Goal: Information Seeking & Learning: Learn about a topic

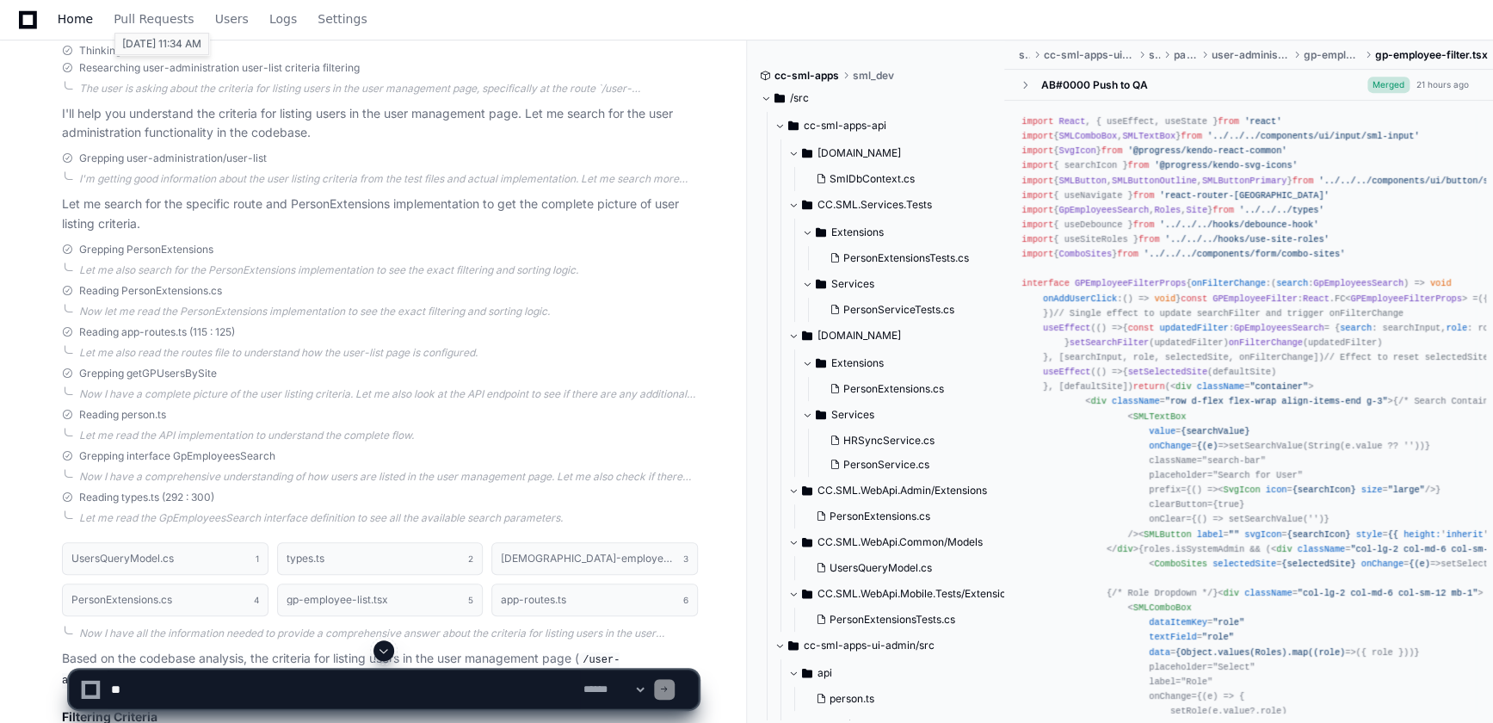
scroll to position [312, 0]
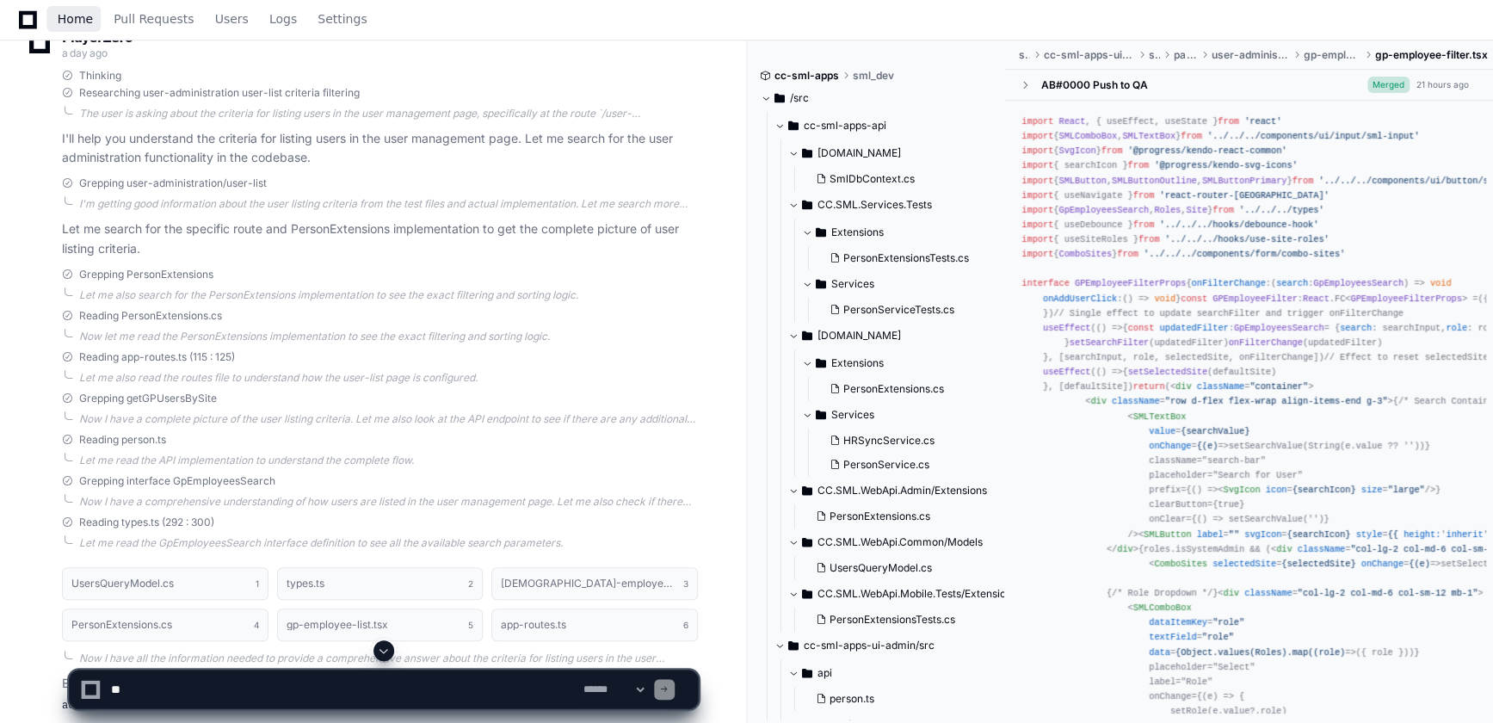
click at [68, 24] on span "Home" at bounding box center [75, 19] width 35 height 10
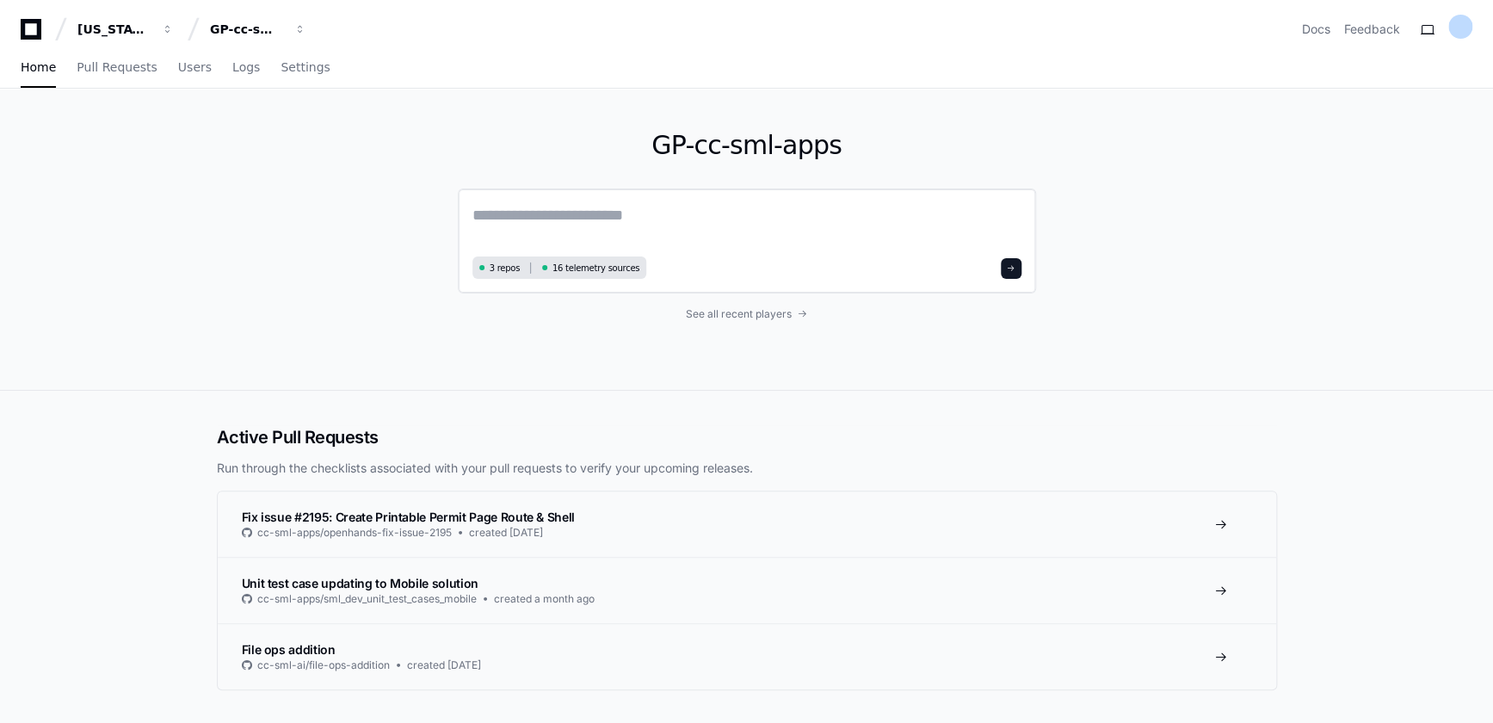
click at [520, 206] on textarea at bounding box center [746, 227] width 549 height 48
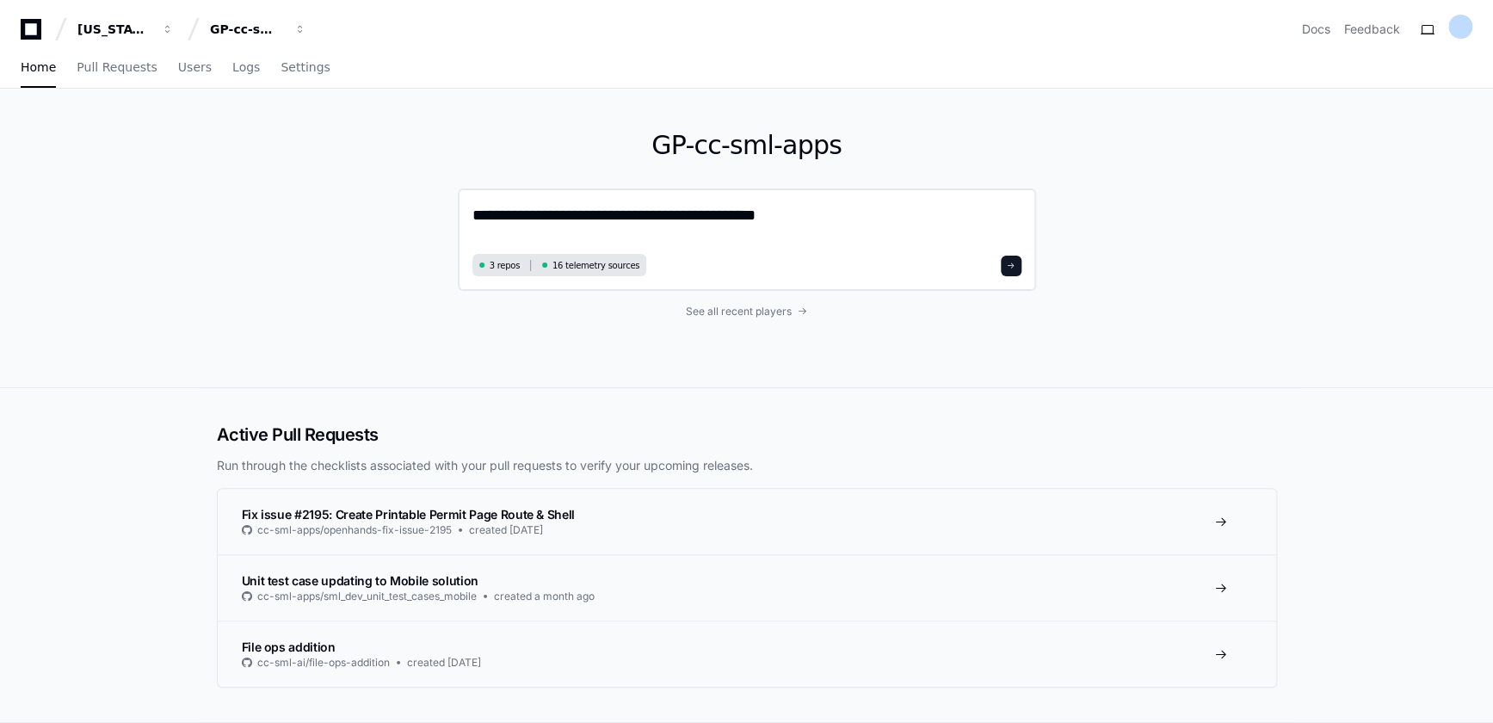
type textarea "**********"
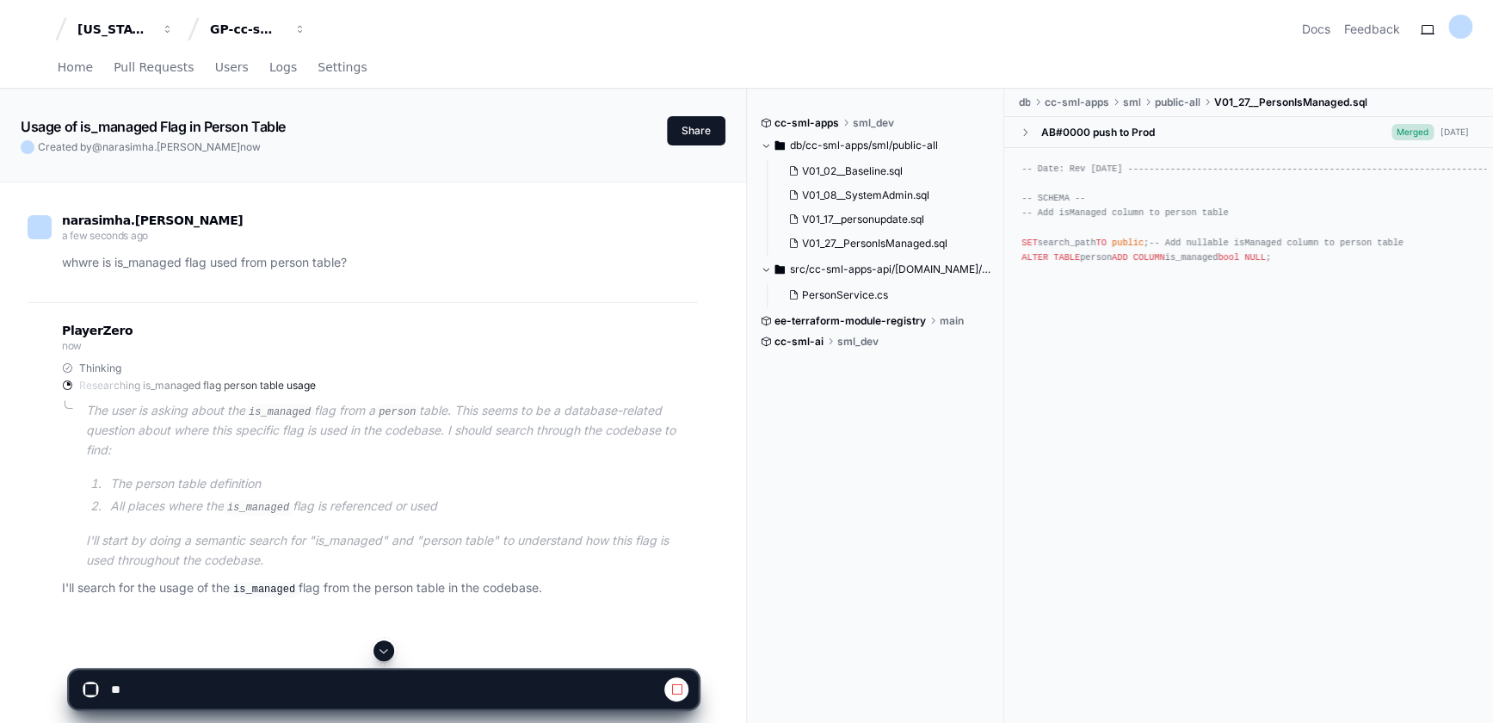
scroll to position [156, 0]
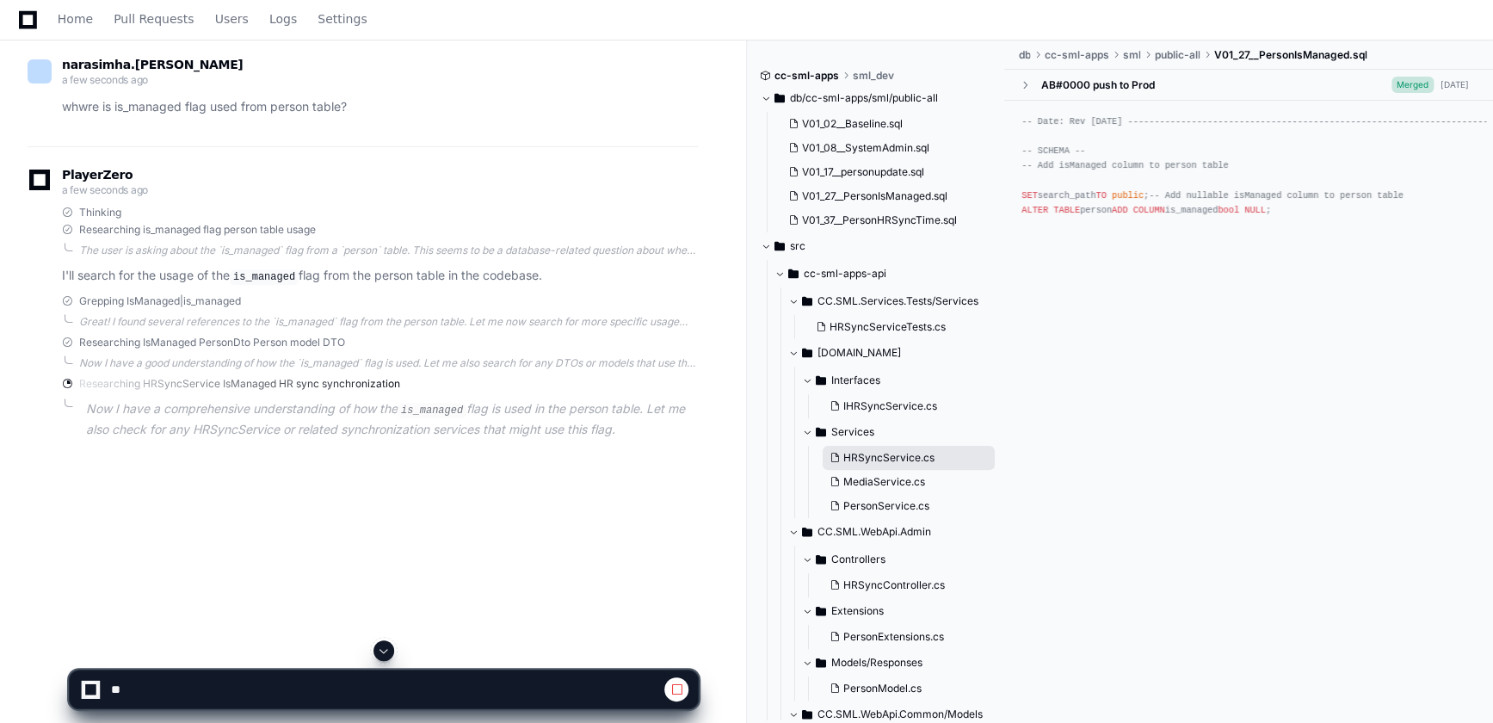
click at [910, 462] on span "HRSyncService.cs" at bounding box center [888, 458] width 91 height 14
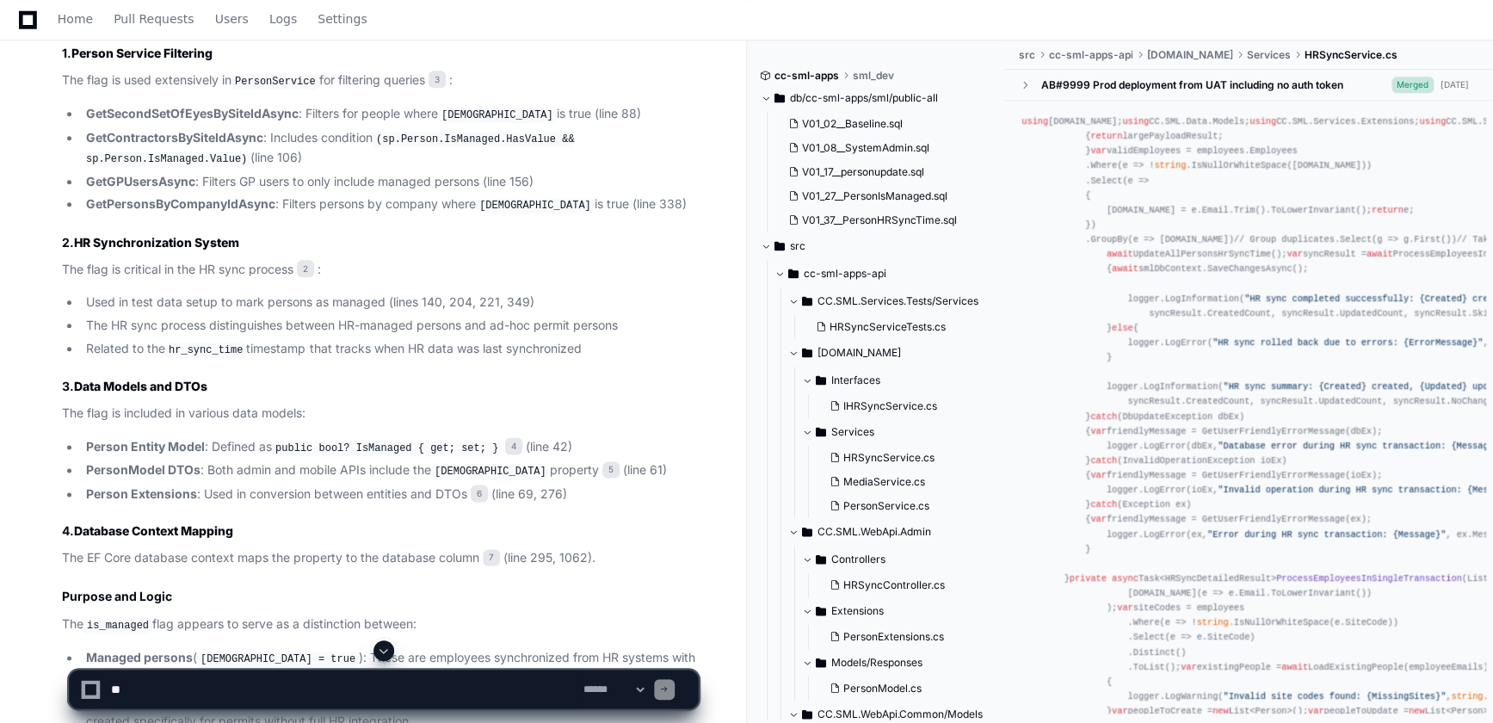
scroll to position [983, 0]
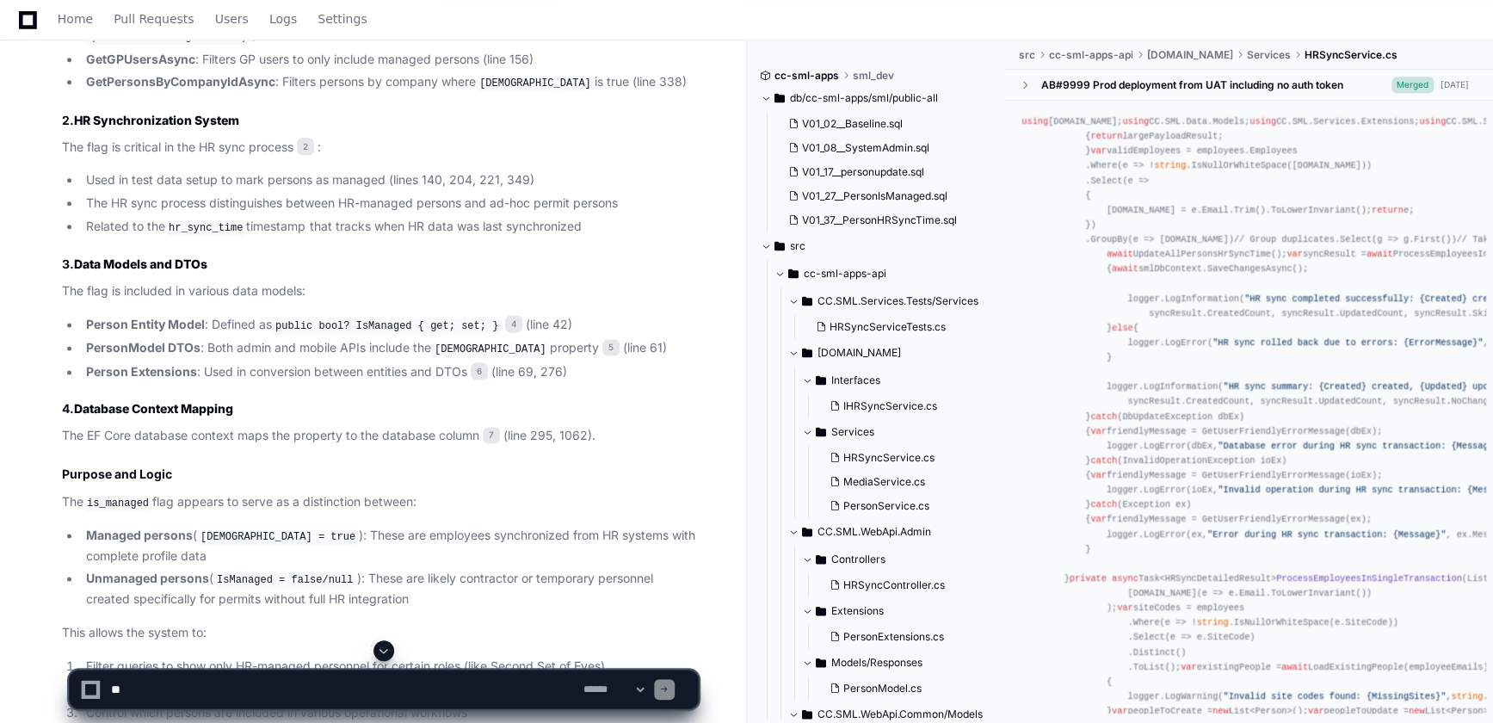
click at [268, 677] on textarea at bounding box center [344, 689] width 472 height 38
type textarea "**********"
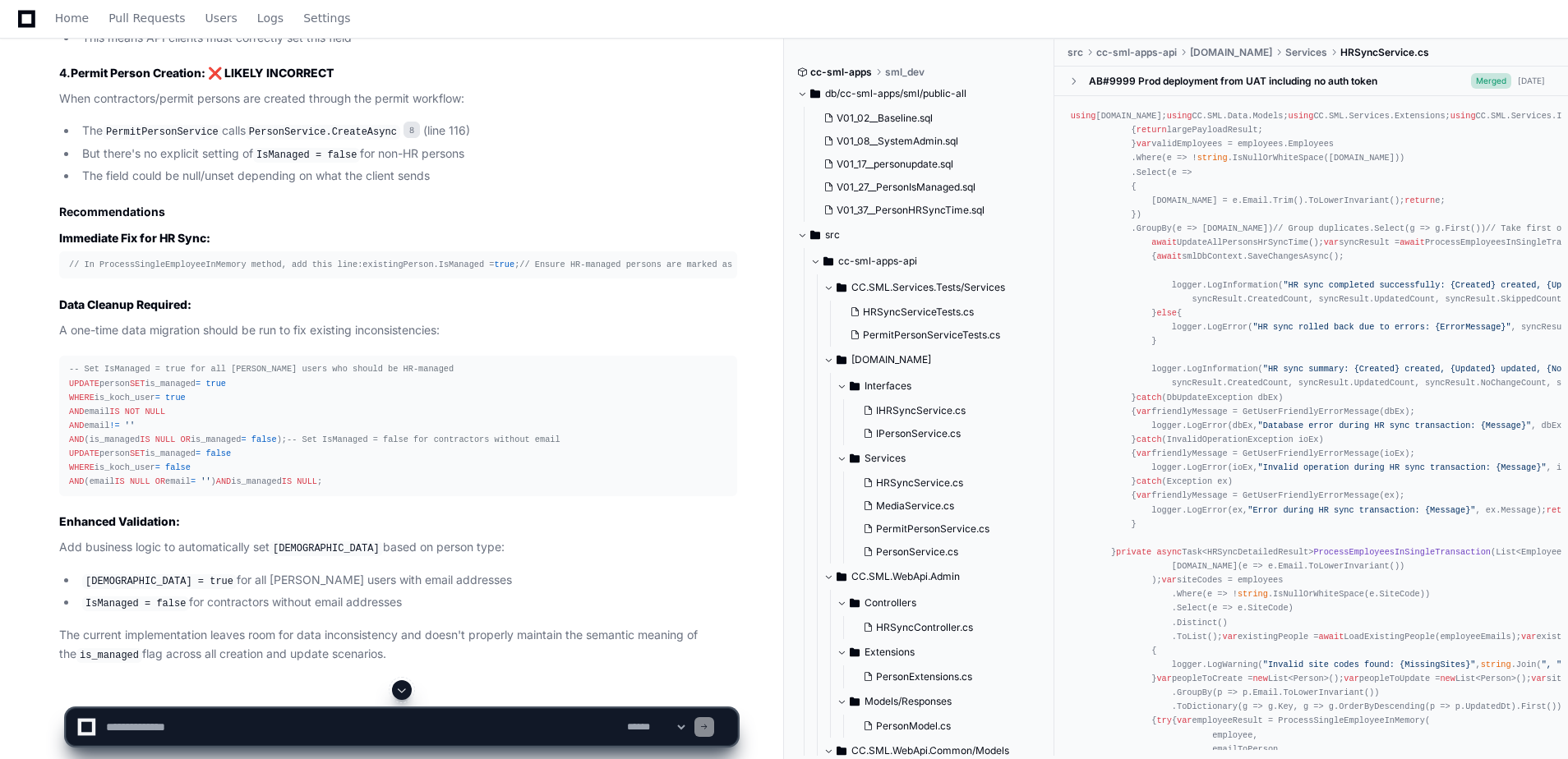
scroll to position [2625, 0]
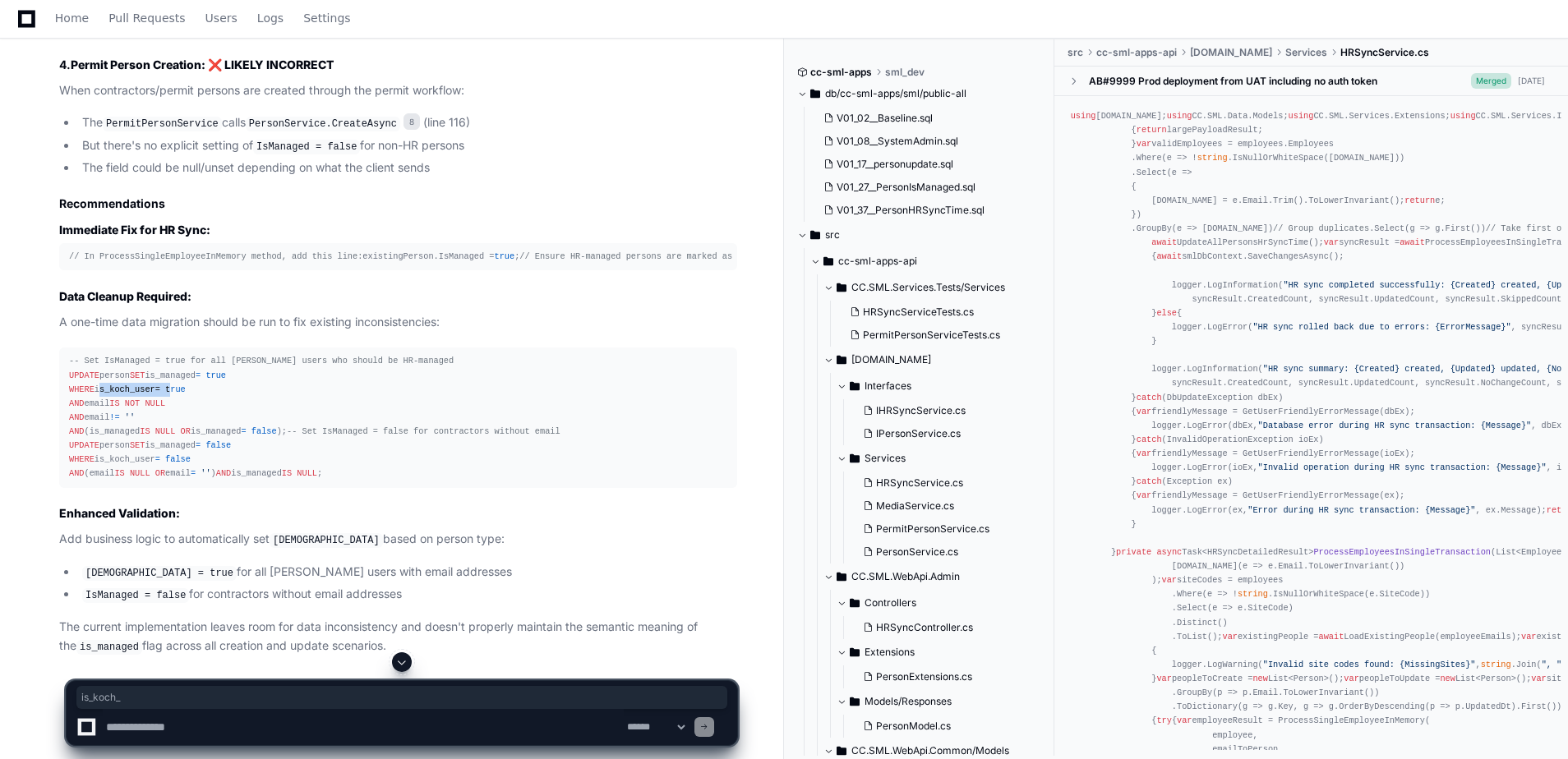
drag, startPoint x: 97, startPoint y: 383, endPoint x: 172, endPoint y: 380, distance: 75.1
click at [172, 380] on div "-- Set IsManaged = true for all [PERSON_NAME] users who should be HR-managed UP…" at bounding box center [397, 417] width 658 height 127
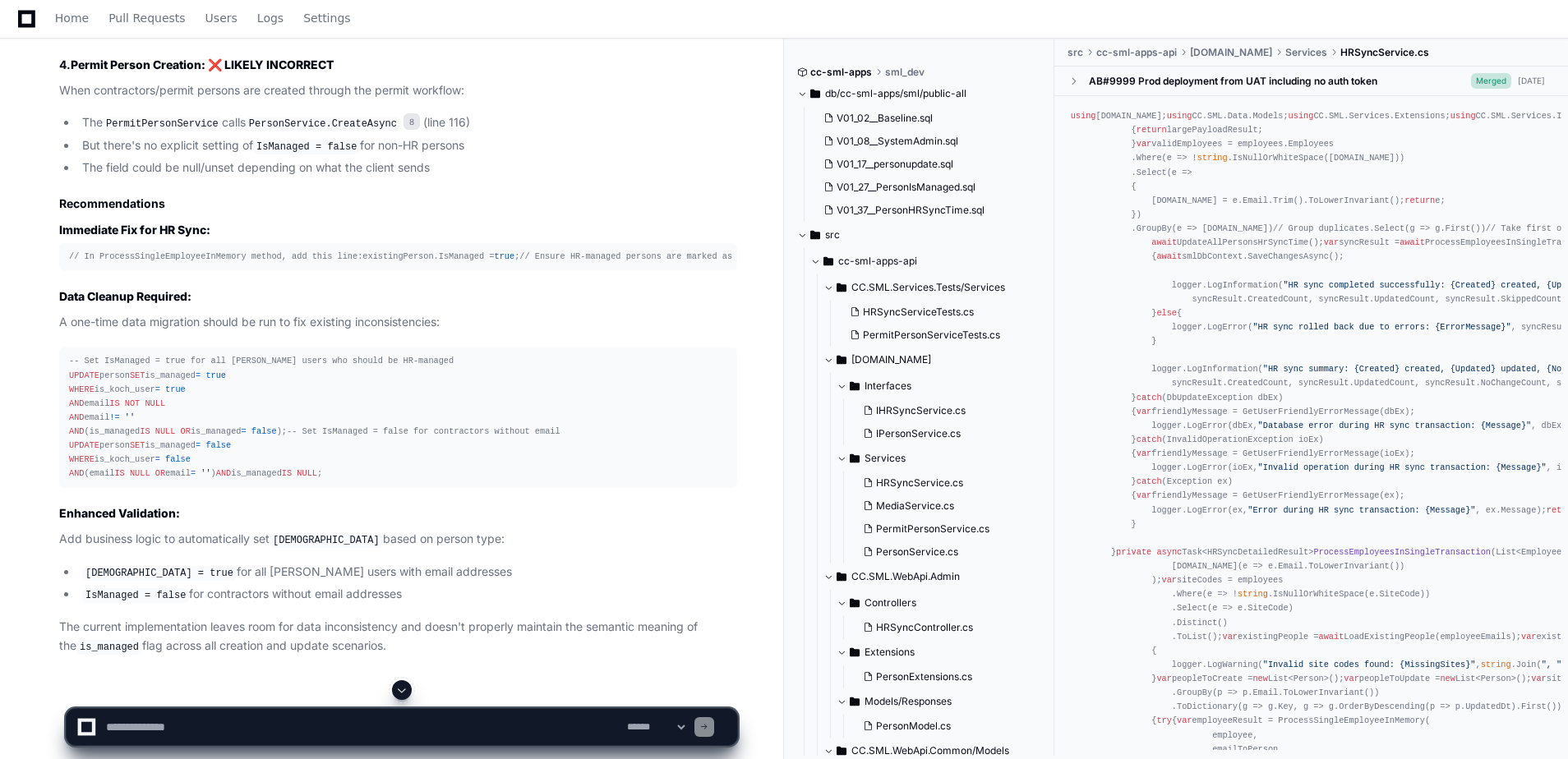
drag, startPoint x: 172, startPoint y: 380, endPoint x: 199, endPoint y: 414, distance: 43.4
click at [199, 414] on div "-- Set IsManaged = true for all [PERSON_NAME] users who should be HR-managed UP…" at bounding box center [397, 417] width 658 height 127
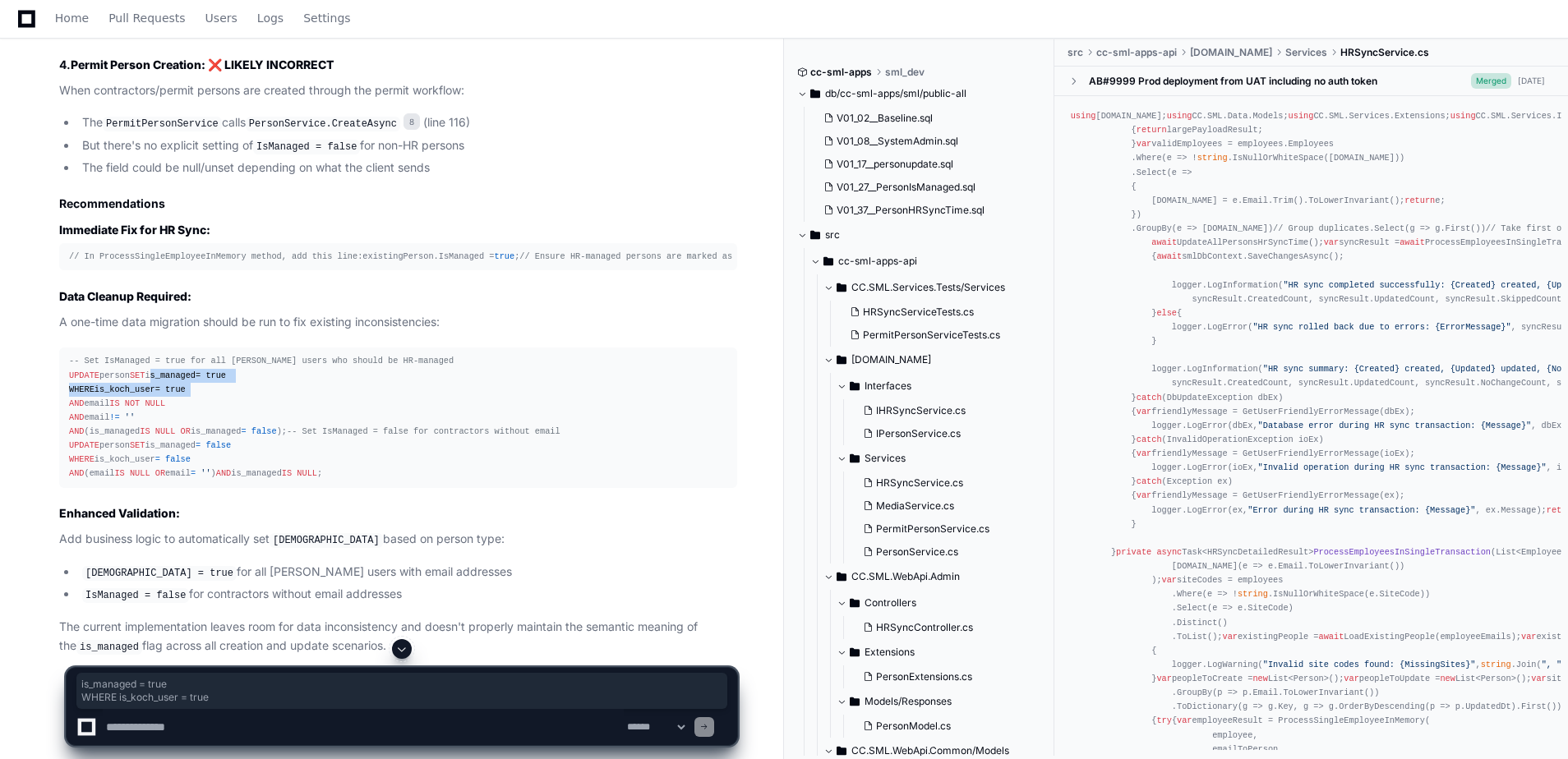
drag, startPoint x: 88, startPoint y: 371, endPoint x: 213, endPoint y: 381, distance: 125.4
click at [213, 381] on div "-- Set IsManaged = true for all [PERSON_NAME] users who should be HR-managed UP…" at bounding box center [397, 417] width 658 height 127
drag, startPoint x: 213, startPoint y: 381, endPoint x: 192, endPoint y: 410, distance: 35.8
click at [192, 410] on div "-- Set IsManaged = true for all [PERSON_NAME] users who should be HR-managed UP…" at bounding box center [397, 417] width 658 height 127
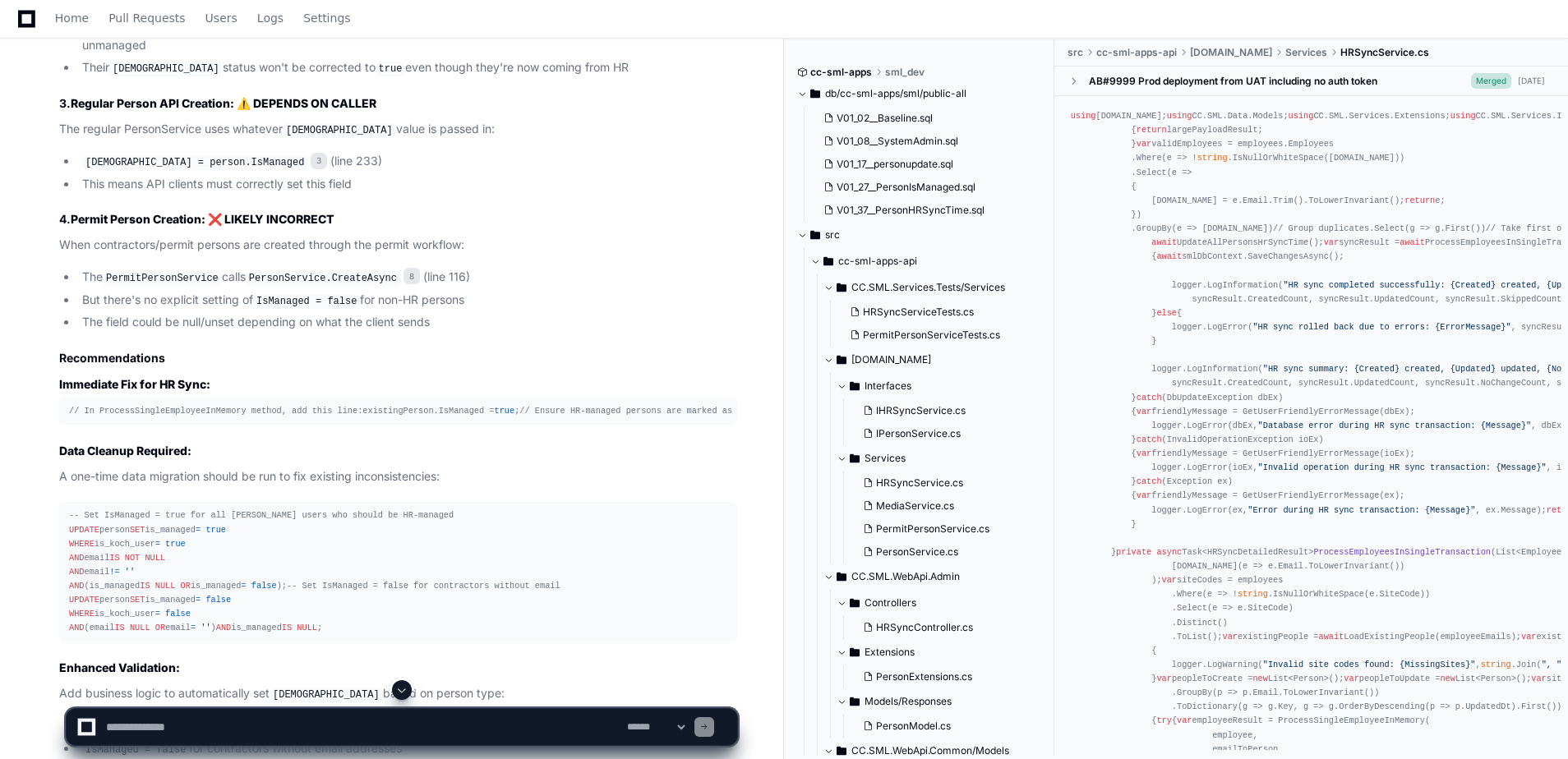
scroll to position [2460, 0]
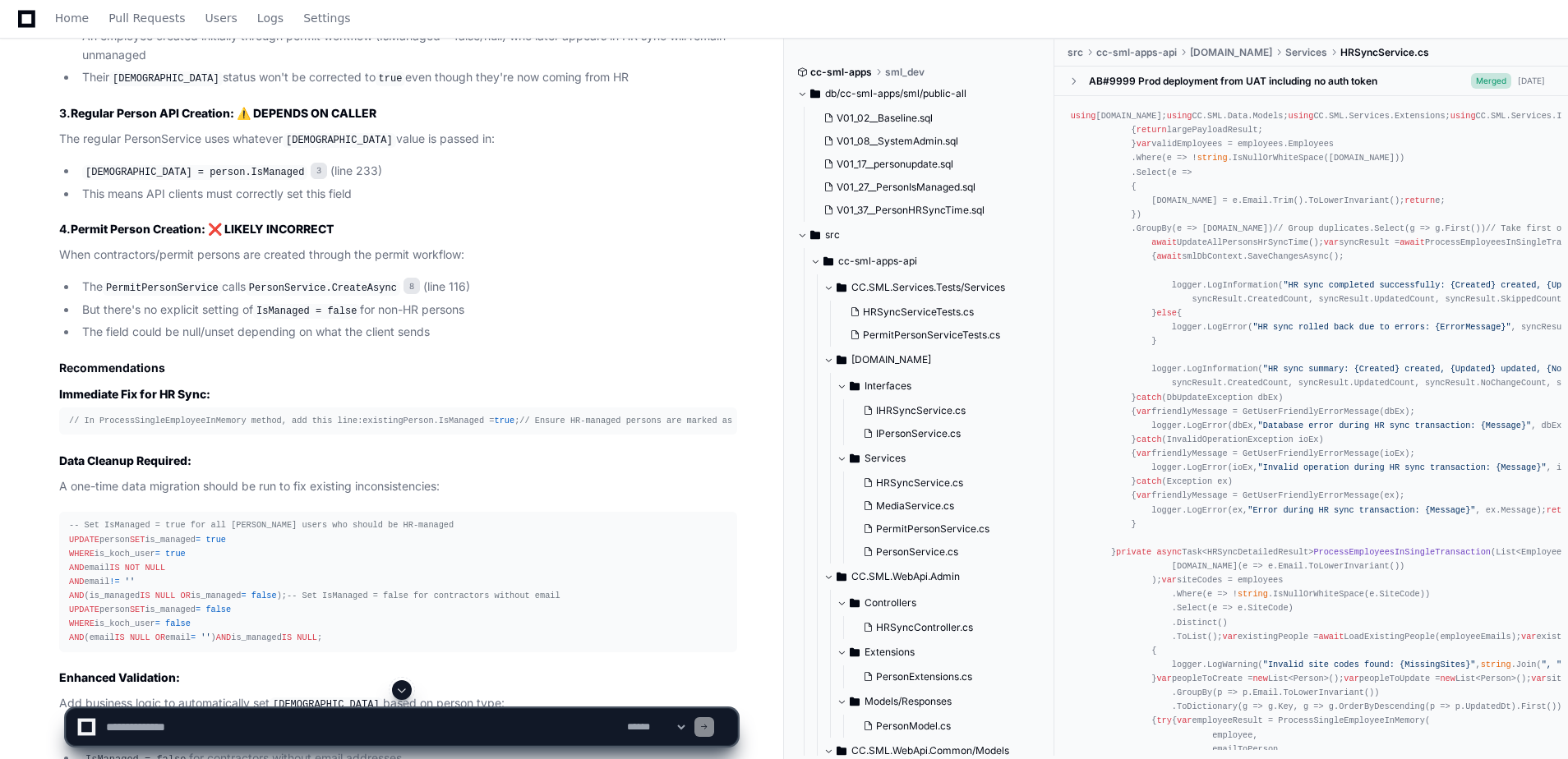
click at [95, 414] on div "// In ProcessSingleEmployeeInMemory method, add this line: existingPerson.IsMan…" at bounding box center [397, 421] width 658 height 14
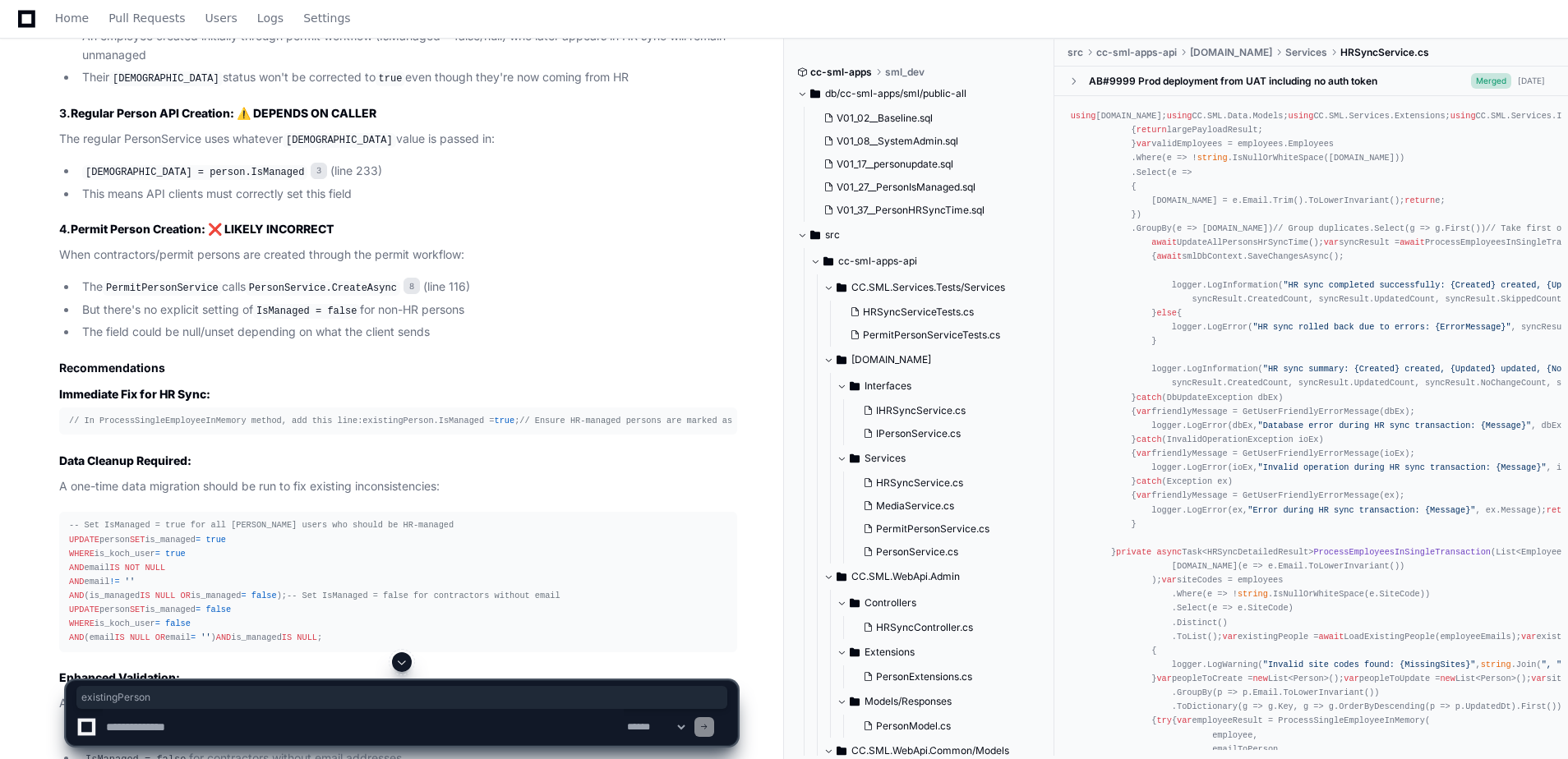
drag, startPoint x: 95, startPoint y: 403, endPoint x: 237, endPoint y: 399, distance: 142.1
click at [519, 415] on span "// Ensure HR-managed persons are marked as managed" at bounding box center [646, 420] width 253 height 10
drag, startPoint x: 62, startPoint y: 402, endPoint x: 483, endPoint y: 399, distance: 421.0
click at [483, 408] on pre "// In ProcessSingleEmployeeInMemory method, add this line: existingPerson.IsMan…" at bounding box center [398, 421] width 678 height 27
drag, startPoint x: 483, startPoint y: 399, endPoint x: 421, endPoint y: 422, distance: 66.1
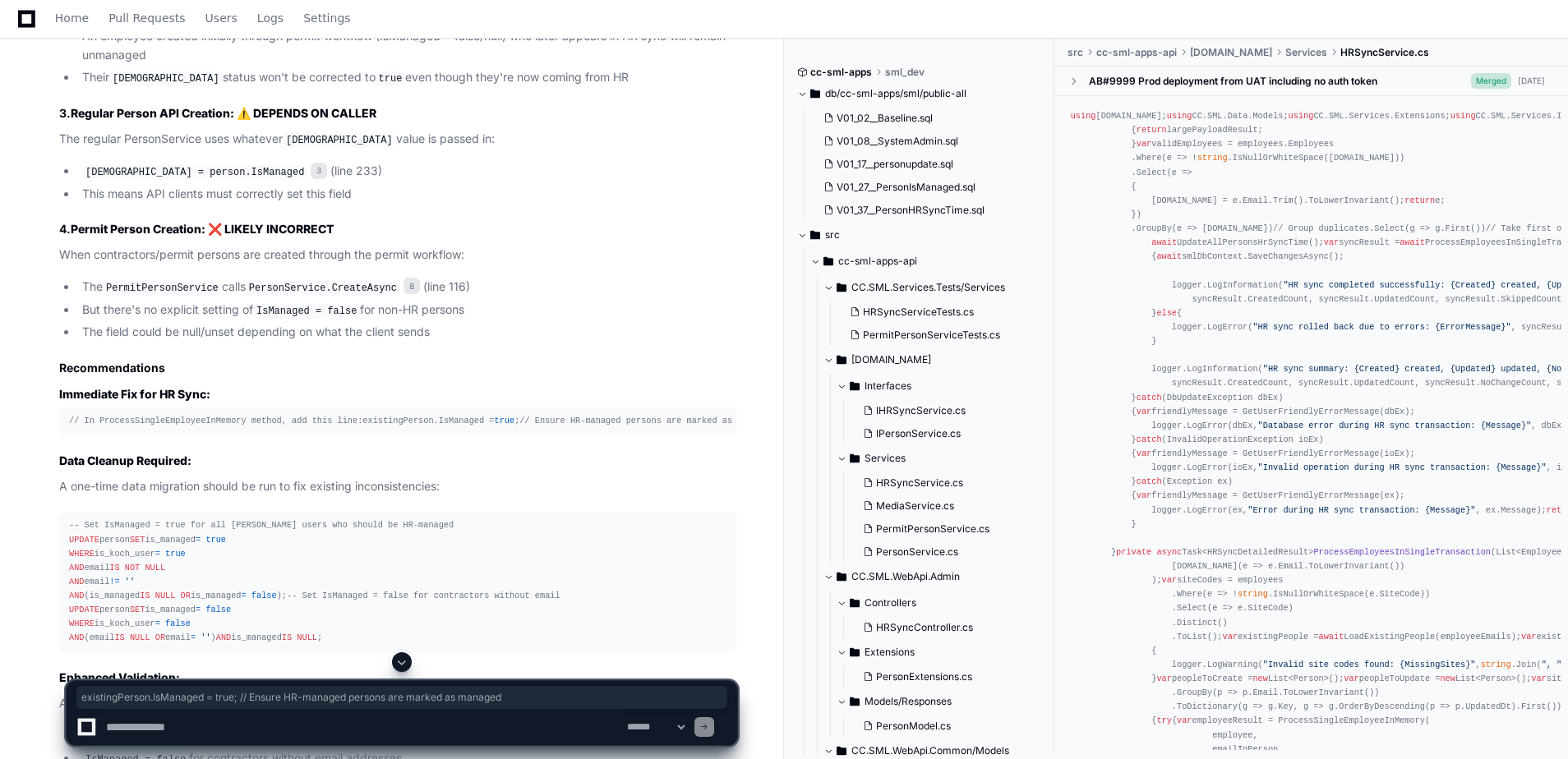
click at [421, 422] on article "Based on my analysis of the codebase, there are significant issues with how the…" at bounding box center [398, 254] width 678 height 1131
drag, startPoint x: 259, startPoint y: 280, endPoint x: 375, endPoint y: 278, distance: 116.0
click at [375, 301] on li "But there's no explicit setting of IsManaged = false for non-HR persons" at bounding box center [407, 310] width 660 height 20
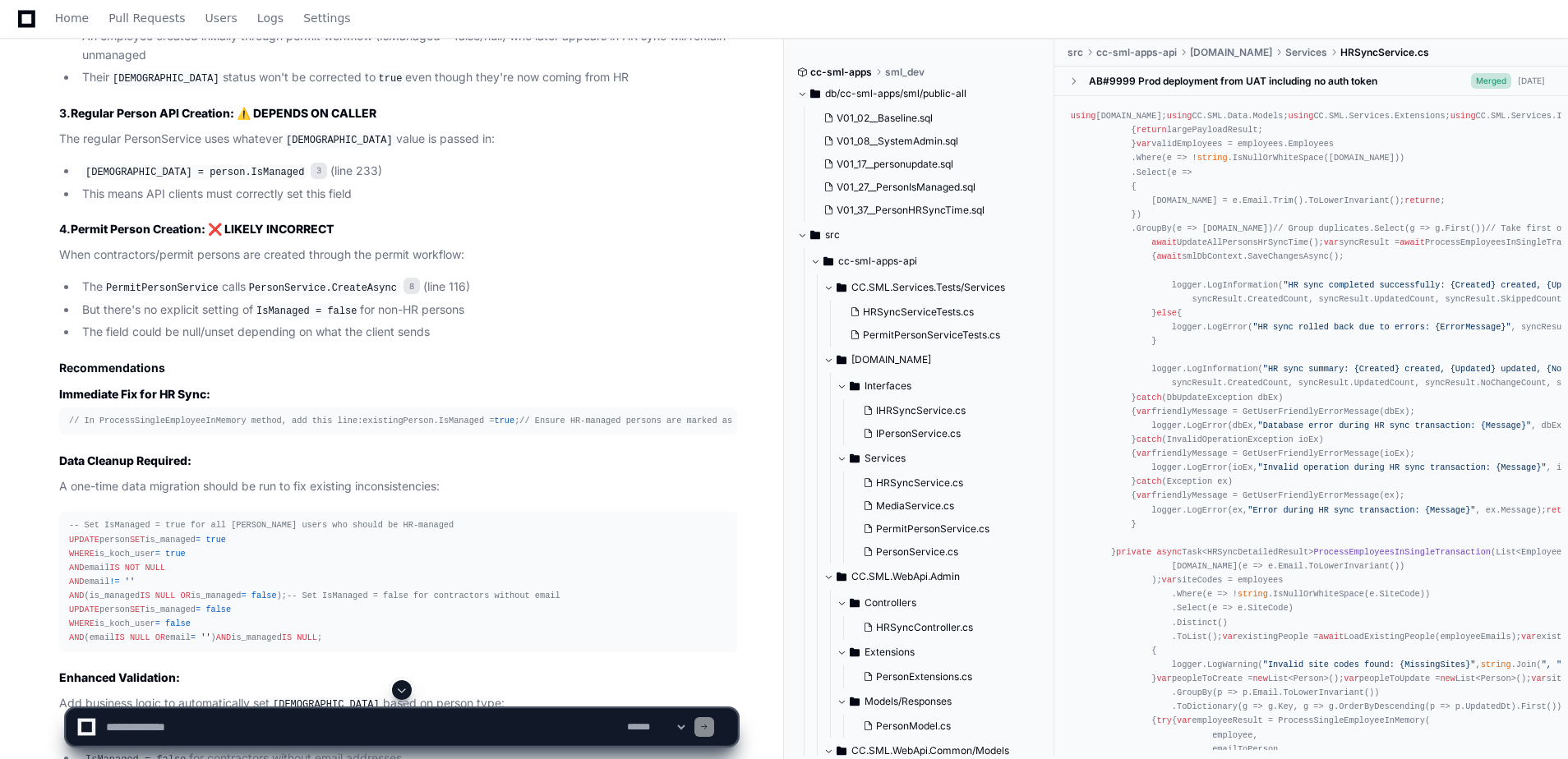
drag, startPoint x: 375, startPoint y: 278, endPoint x: 354, endPoint y: 309, distance: 37.4
click at [354, 309] on article "Based on my analysis of the codebase, there are significant issues with how the…" at bounding box center [398, 254] width 678 height 1131
